Goal: Information Seeking & Learning: Learn about a topic

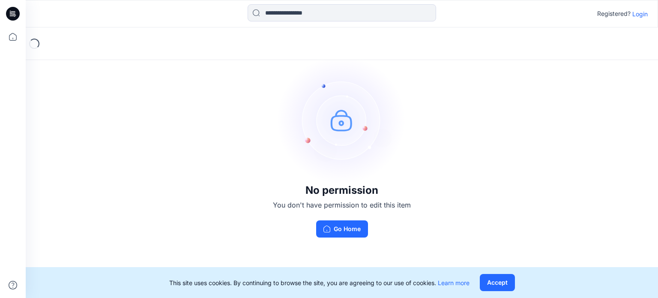
click at [641, 12] on p "Login" at bounding box center [639, 13] width 15 height 9
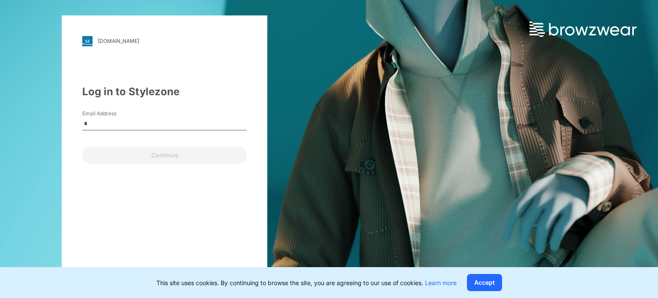
type input "**********"
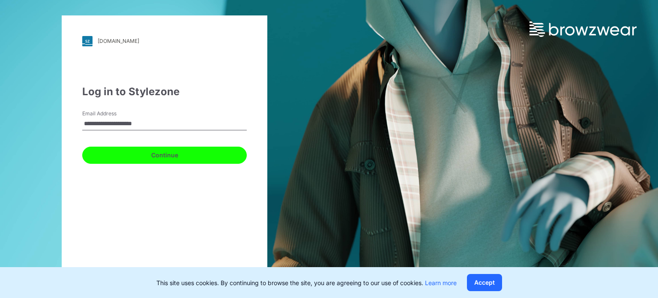
click at [188, 151] on button "Continue" at bounding box center [164, 154] width 164 height 17
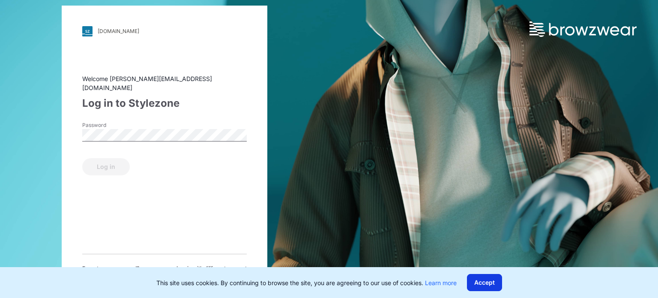
click at [489, 281] on button "Accept" at bounding box center [484, 282] width 35 height 17
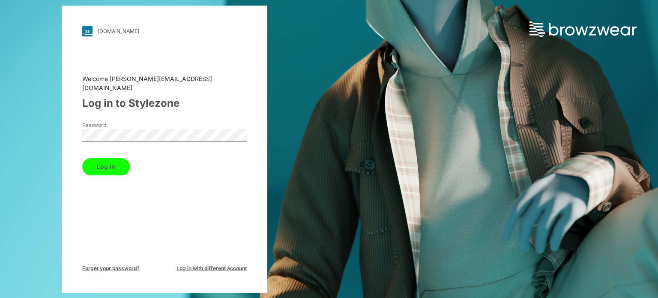
click at [110, 161] on button "Log in" at bounding box center [106, 166] width 48 height 17
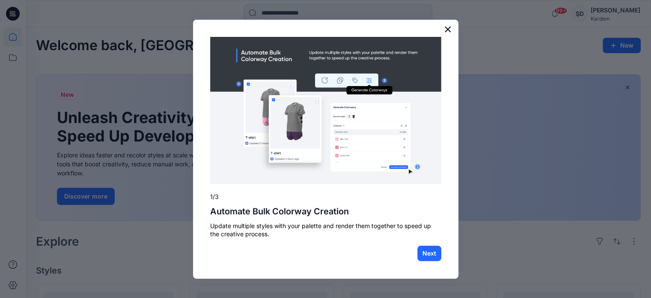
click at [447, 27] on button "×" at bounding box center [448, 29] width 8 height 14
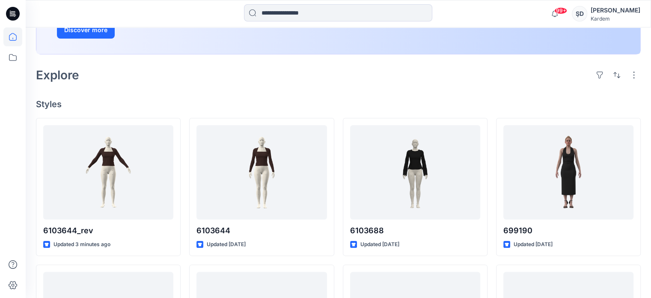
scroll to position [171, 0]
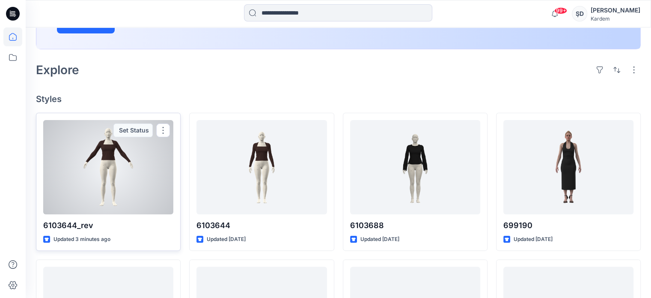
click at [125, 150] on div at bounding box center [108, 167] width 130 height 94
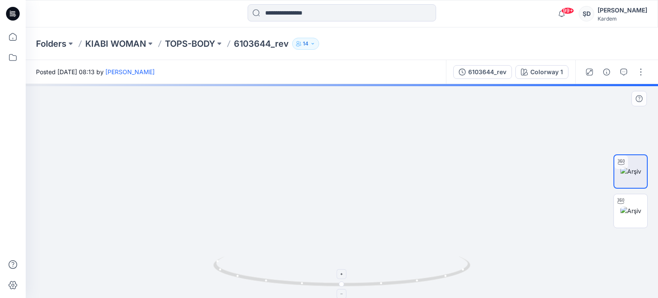
drag, startPoint x: 408, startPoint y: 149, endPoint x: 407, endPoint y: 264, distance: 114.4
click at [407, 264] on div at bounding box center [342, 191] width 632 height 214
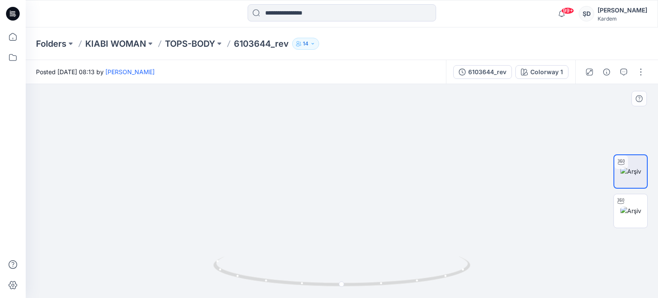
drag, startPoint x: 415, startPoint y: 167, endPoint x: 400, endPoint y: 228, distance: 62.6
click at [397, 257] on div at bounding box center [342, 191] width 632 height 214
drag, startPoint x: 415, startPoint y: 176, endPoint x: 403, endPoint y: 243, distance: 67.8
drag, startPoint x: 402, startPoint y: 188, endPoint x: 393, endPoint y: 246, distance: 58.5
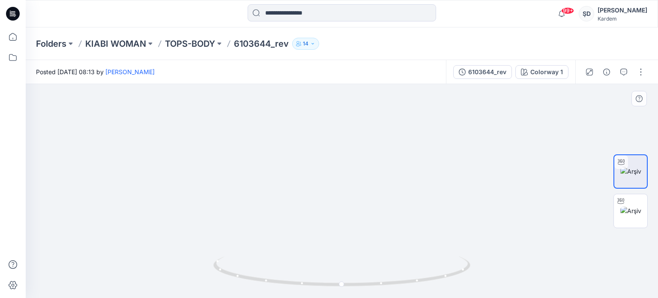
click at [393, 248] on img at bounding box center [305, 7] width 1597 height 582
drag, startPoint x: 395, startPoint y: 197, endPoint x: 394, endPoint y: 230, distance: 33.4
click at [394, 230] on img at bounding box center [294, 53] width 1597 height 489
drag, startPoint x: 415, startPoint y: 225, endPoint x: 399, endPoint y: 223, distance: 16.4
click at [399, 223] on img at bounding box center [278, 52] width 1597 height 490
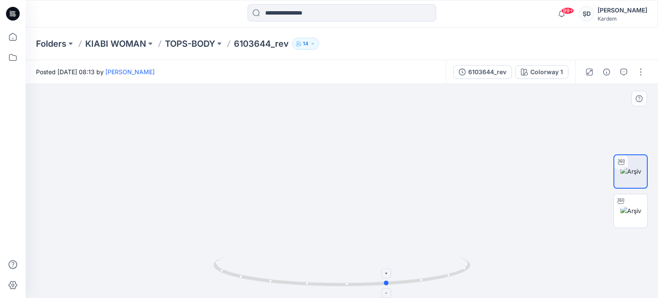
drag, startPoint x: 344, startPoint y: 284, endPoint x: 403, endPoint y: 284, distance: 58.3
click at [403, 284] on icon at bounding box center [342, 272] width 259 height 32
drag, startPoint x: 400, startPoint y: 284, endPoint x: 442, endPoint y: 283, distance: 42.0
click at [442, 283] on icon at bounding box center [342, 272] width 259 height 32
drag, startPoint x: 339, startPoint y: 149, endPoint x: 347, endPoint y: 153, distance: 8.8
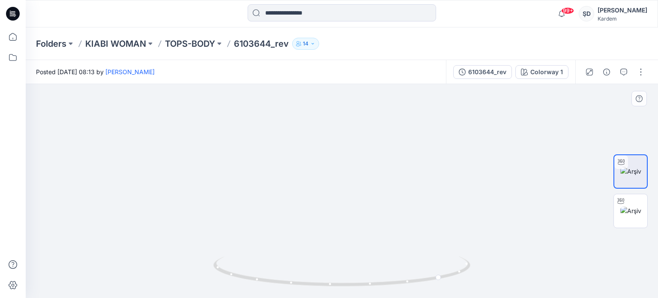
click at [347, 155] on img at bounding box center [294, 88] width 1471 height 419
drag, startPoint x: 444, startPoint y: 278, endPoint x: 472, endPoint y: 272, distance: 29.2
click at [472, 272] on div at bounding box center [342, 191] width 632 height 214
click at [363, 287] on icon at bounding box center [342, 272] width 259 height 32
drag, startPoint x: 228, startPoint y: 274, endPoint x: 281, endPoint y: 284, distance: 54.1
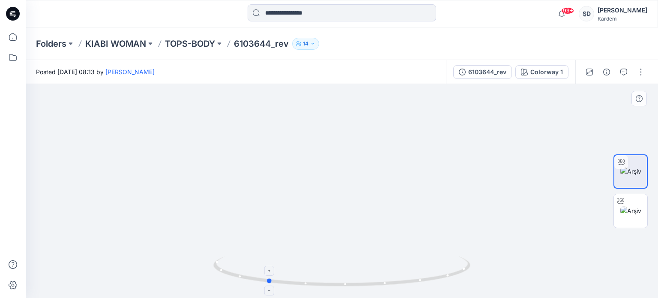
click at [281, 284] on icon at bounding box center [342, 272] width 259 height 32
drag, startPoint x: 289, startPoint y: 282, endPoint x: 319, endPoint y: 286, distance: 30.6
click at [319, 286] on icon at bounding box center [342, 272] width 259 height 32
drag, startPoint x: 349, startPoint y: 288, endPoint x: 402, endPoint y: 290, distance: 52.7
click at [402, 290] on img at bounding box center [341, 277] width 257 height 42
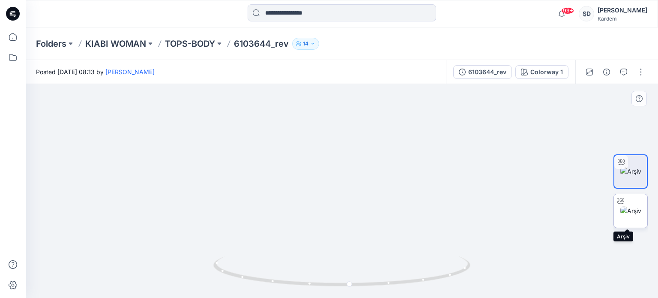
click at [635, 206] on img at bounding box center [630, 210] width 21 height 9
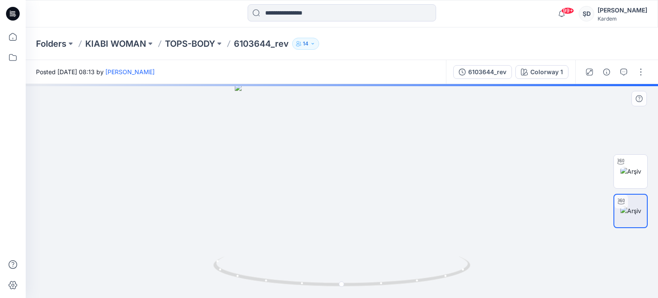
click at [352, 222] on div at bounding box center [342, 191] width 632 height 214
drag, startPoint x: 350, startPoint y: 205, endPoint x: 277, endPoint y: 199, distance: 73.5
click at [277, 199] on div at bounding box center [342, 191] width 632 height 214
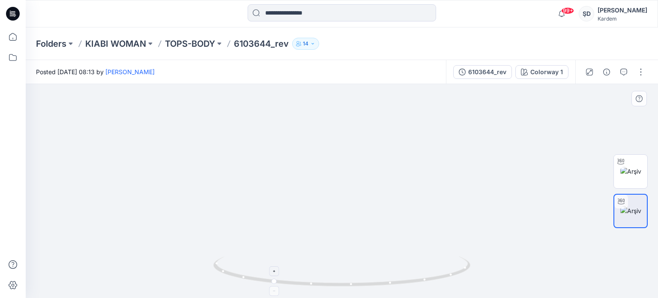
drag, startPoint x: 352, startPoint y: 150, endPoint x: 364, endPoint y: 262, distance: 112.0
click at [364, 262] on div at bounding box center [342, 191] width 632 height 214
drag, startPoint x: 370, startPoint y: 178, endPoint x: 308, endPoint y: 226, distance: 78.1
click at [308, 226] on img at bounding box center [292, 82] width 968 height 432
drag, startPoint x: 342, startPoint y: 216, endPoint x: 319, endPoint y: 212, distance: 23.4
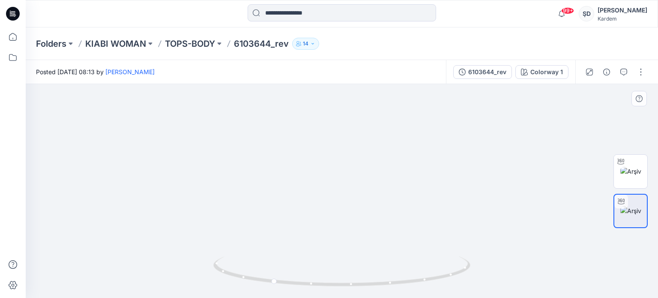
click at [319, 212] on img at bounding box center [352, 119] width 717 height 356
click at [314, 286] on icon at bounding box center [342, 272] width 259 height 32
drag, startPoint x: 340, startPoint y: 286, endPoint x: 319, endPoint y: 284, distance: 21.5
click at [319, 284] on icon at bounding box center [342, 272] width 259 height 32
drag, startPoint x: 378, startPoint y: 258, endPoint x: 349, endPoint y: 257, distance: 29.6
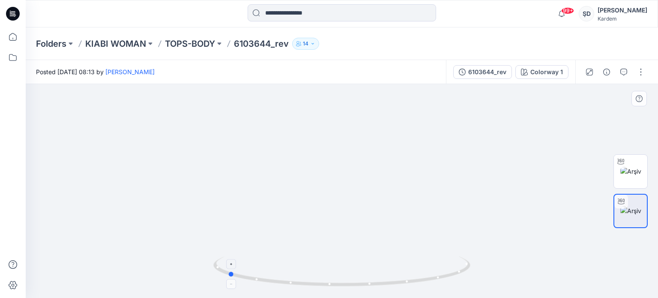
click at [349, 257] on icon at bounding box center [342, 272] width 259 height 32
drag, startPoint x: 377, startPoint y: 251, endPoint x: 338, endPoint y: 248, distance: 38.7
click at [343, 249] on img at bounding box center [310, 118] width 717 height 359
drag, startPoint x: 379, startPoint y: 240, endPoint x: 324, endPoint y: 245, distance: 55.0
click at [325, 245] on img at bounding box center [299, 120] width 717 height 355
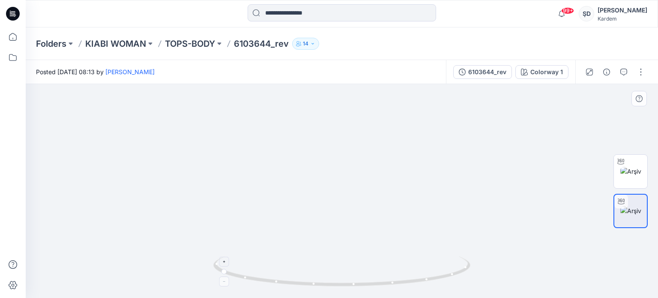
click at [332, 287] on icon at bounding box center [342, 272] width 259 height 32
drag, startPoint x: 226, startPoint y: 274, endPoint x: 284, endPoint y: 285, distance: 58.5
click at [284, 285] on icon at bounding box center [342, 272] width 259 height 32
drag, startPoint x: 283, startPoint y: 285, endPoint x: 324, endPoint y: 288, distance: 41.6
click at [324, 288] on icon at bounding box center [342, 272] width 259 height 32
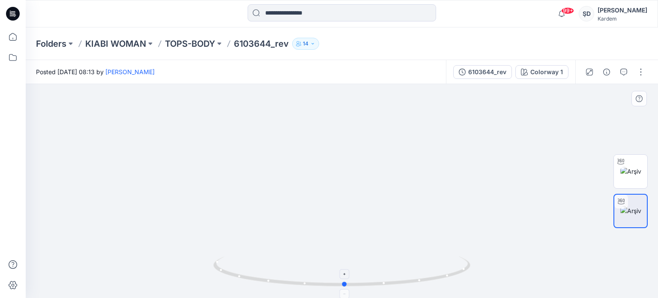
drag, startPoint x: 326, startPoint y: 286, endPoint x: 355, endPoint y: 286, distance: 29.1
click at [355, 286] on icon at bounding box center [342, 272] width 259 height 32
drag, startPoint x: 368, startPoint y: 283, endPoint x: 401, endPoint y: 288, distance: 33.4
click at [401, 288] on icon at bounding box center [342, 272] width 259 height 32
click at [411, 285] on icon at bounding box center [342, 272] width 259 height 32
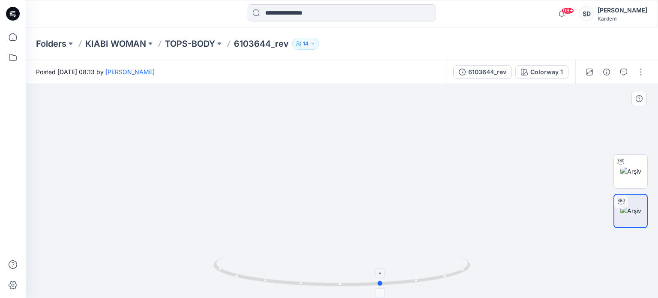
click at [413, 281] on icon at bounding box center [342, 272] width 259 height 32
drag, startPoint x: 240, startPoint y: 217, endPoint x: 277, endPoint y: 206, distance: 38.9
click at [277, 206] on img at bounding box center [336, 115] width 717 height 366
drag, startPoint x: 382, startPoint y: 284, endPoint x: 431, endPoint y: 284, distance: 48.8
click at [431, 284] on icon at bounding box center [342, 272] width 259 height 32
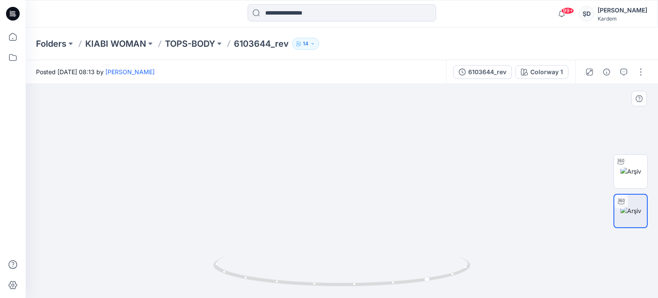
drag, startPoint x: 254, startPoint y: 206, endPoint x: 278, endPoint y: 203, distance: 25.0
click at [278, 203] on img at bounding box center [339, 56] width 1094 height 483
click at [377, 181] on img at bounding box center [338, 37] width 1220 height 522
drag, startPoint x: 375, startPoint y: 186, endPoint x: 464, endPoint y: 200, distance: 90.2
click at [464, 200] on img at bounding box center [428, 45] width 1220 height 508
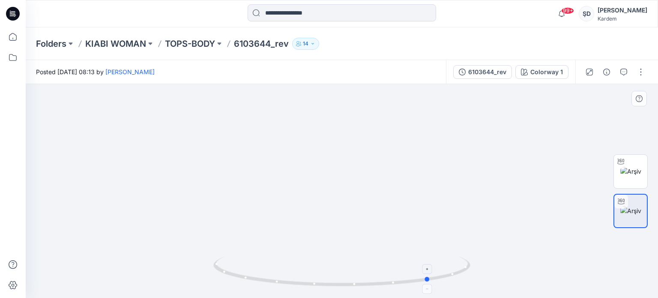
click at [367, 286] on icon at bounding box center [342, 272] width 259 height 32
click at [437, 279] on icon at bounding box center [342, 272] width 259 height 32
drag, startPoint x: 430, startPoint y: 282, endPoint x: 451, endPoint y: 278, distance: 21.3
click at [451, 278] on icon at bounding box center [342, 272] width 259 height 32
drag, startPoint x: 455, startPoint y: 277, endPoint x: 467, endPoint y: 270, distance: 13.8
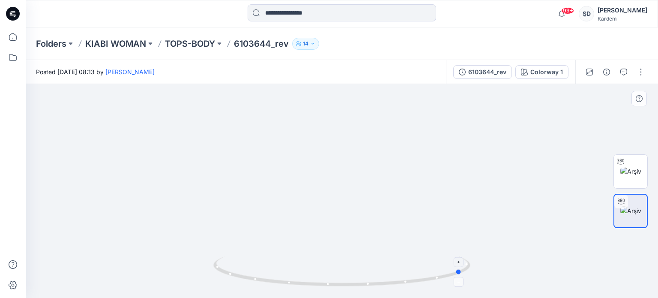
click at [467, 270] on icon at bounding box center [342, 272] width 259 height 32
drag, startPoint x: 467, startPoint y: 270, endPoint x: 399, endPoint y: 277, distance: 68.4
click at [399, 277] on icon at bounding box center [342, 272] width 259 height 32
drag, startPoint x: 394, startPoint y: 284, endPoint x: 411, endPoint y: 282, distance: 16.8
click at [411, 282] on circle at bounding box center [409, 280] width 5 height 5
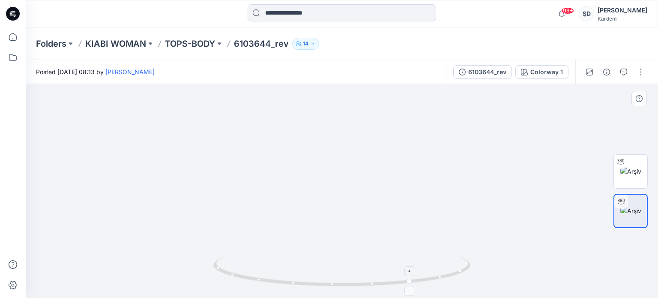
click at [379, 284] on icon at bounding box center [342, 272] width 259 height 32
click at [372, 286] on icon at bounding box center [342, 272] width 259 height 32
click at [338, 289] on img at bounding box center [341, 277] width 257 height 42
click at [637, 167] on img at bounding box center [630, 171] width 21 height 9
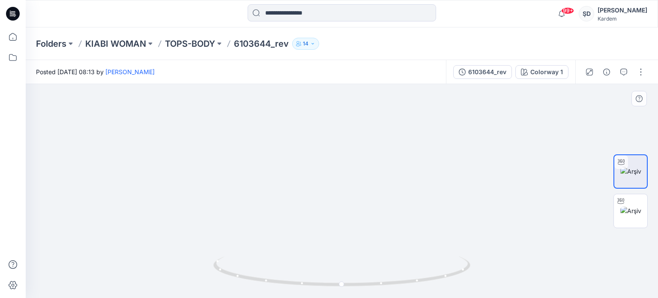
drag, startPoint x: 344, startPoint y: 145, endPoint x: 354, endPoint y: 239, distance: 94.3
drag, startPoint x: 350, startPoint y: 176, endPoint x: 350, endPoint y: 259, distance: 82.7
click at [350, 259] on div at bounding box center [342, 191] width 632 height 214
drag, startPoint x: 348, startPoint y: 170, endPoint x: 353, endPoint y: 253, distance: 83.7
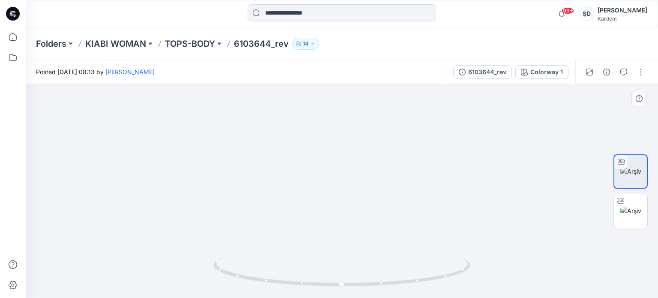
click at [351, 269] on div at bounding box center [342, 191] width 632 height 214
drag, startPoint x: 342, startPoint y: 216, endPoint x: 346, endPoint y: 238, distance: 21.8
click at [346, 238] on img at bounding box center [360, 64] width 1471 height 467
drag, startPoint x: 347, startPoint y: 286, endPoint x: 364, endPoint y: 286, distance: 16.7
click at [364, 286] on icon at bounding box center [342, 272] width 259 height 32
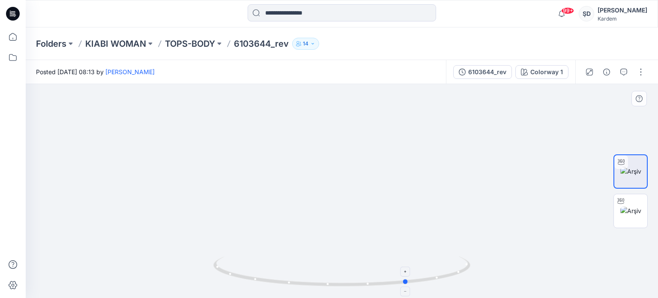
click at [367, 286] on icon at bounding box center [342, 272] width 259 height 32
click at [424, 282] on icon at bounding box center [342, 272] width 259 height 32
drag, startPoint x: 425, startPoint y: 282, endPoint x: 401, endPoint y: 282, distance: 24.0
click at [401, 282] on icon at bounding box center [342, 272] width 259 height 32
drag, startPoint x: 288, startPoint y: 185, endPoint x: 234, endPoint y: 198, distance: 55.6
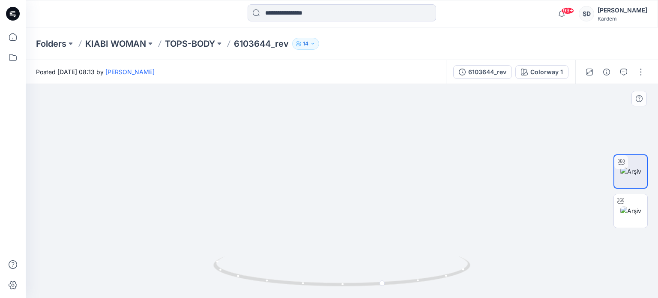
click at [234, 198] on img at bounding box center [302, 96] width 1251 height 402
drag, startPoint x: 413, startPoint y: 284, endPoint x: 345, endPoint y: 279, distance: 67.8
click at [345, 279] on icon at bounding box center [342, 272] width 259 height 32
drag, startPoint x: 376, startPoint y: 287, endPoint x: 341, endPoint y: 284, distance: 35.7
click at [341, 284] on icon at bounding box center [342, 272] width 259 height 32
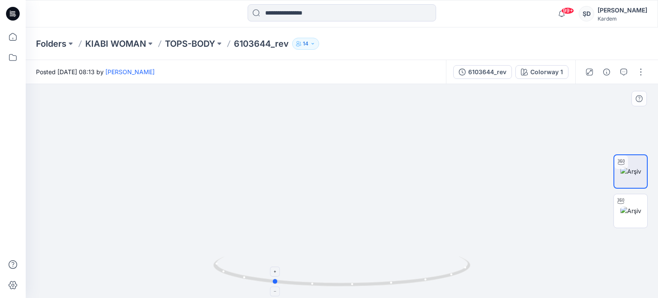
drag, startPoint x: 369, startPoint y: 287, endPoint x: 337, endPoint y: 285, distance: 32.6
click at [337, 285] on icon at bounding box center [342, 272] width 259 height 32
drag, startPoint x: 368, startPoint y: 283, endPoint x: 337, endPoint y: 282, distance: 31.7
click at [335, 282] on icon at bounding box center [342, 272] width 259 height 32
drag, startPoint x: 380, startPoint y: 286, endPoint x: 348, endPoint y: 286, distance: 32.6
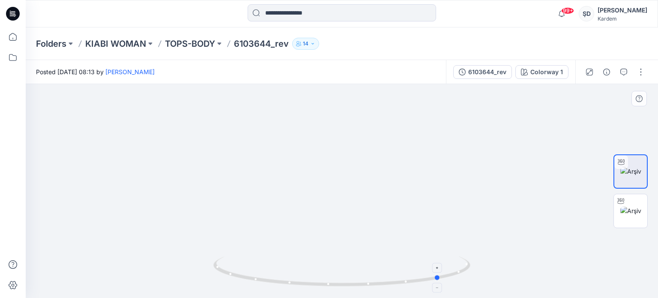
click at [348, 286] on icon at bounding box center [342, 272] width 259 height 32
drag, startPoint x: 379, startPoint y: 286, endPoint x: 343, endPoint y: 283, distance: 36.1
click at [341, 283] on icon at bounding box center [342, 272] width 259 height 32
drag, startPoint x: 365, startPoint y: 286, endPoint x: 343, endPoint y: 286, distance: 21.4
click at [343, 286] on icon at bounding box center [342, 272] width 259 height 32
